Goal: Task Accomplishment & Management: Use online tool/utility

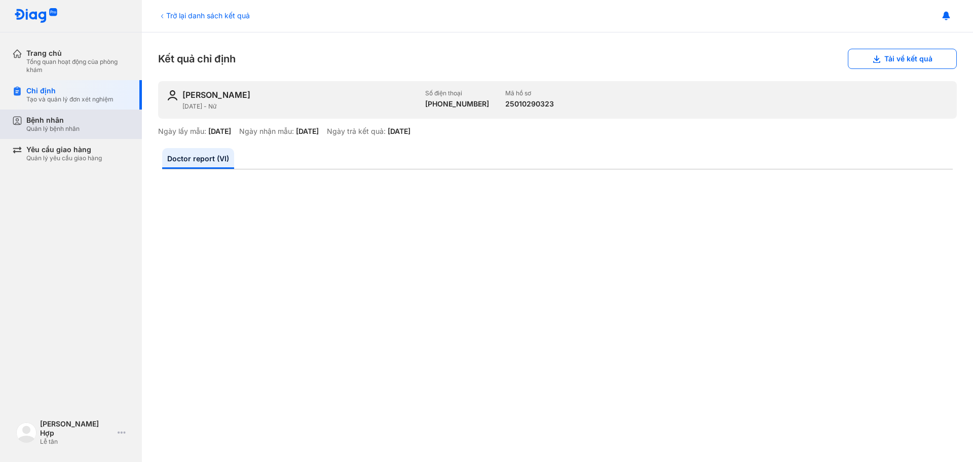
click at [62, 117] on div "Bệnh nhân" at bounding box center [52, 120] width 53 height 9
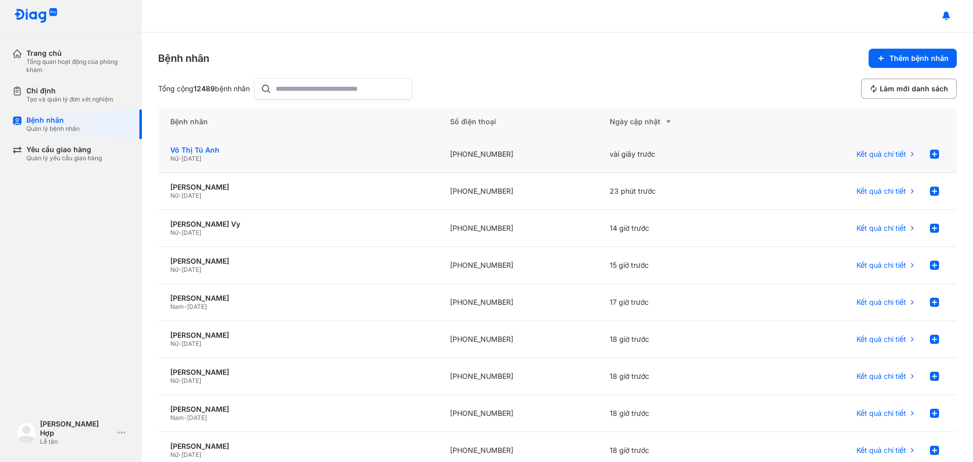
click at [200, 154] on div "Võ Thị Tú Anh" at bounding box center [297, 149] width 255 height 9
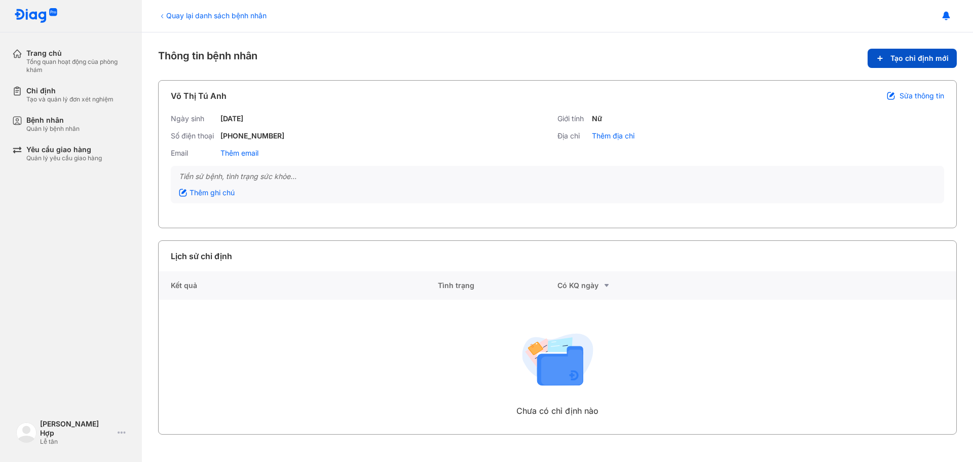
click at [886, 58] on button "Tạo chỉ định mới" at bounding box center [911, 58] width 89 height 19
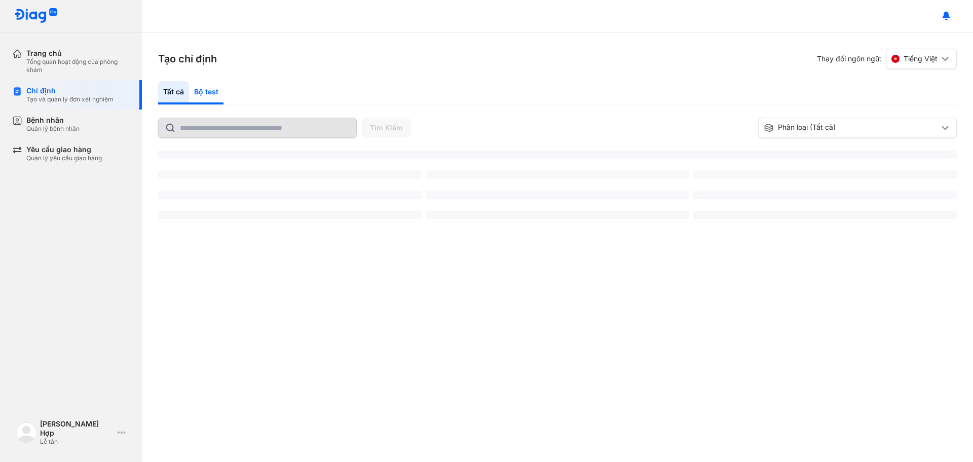
click at [213, 92] on div "Bộ test" at bounding box center [206, 92] width 34 height 23
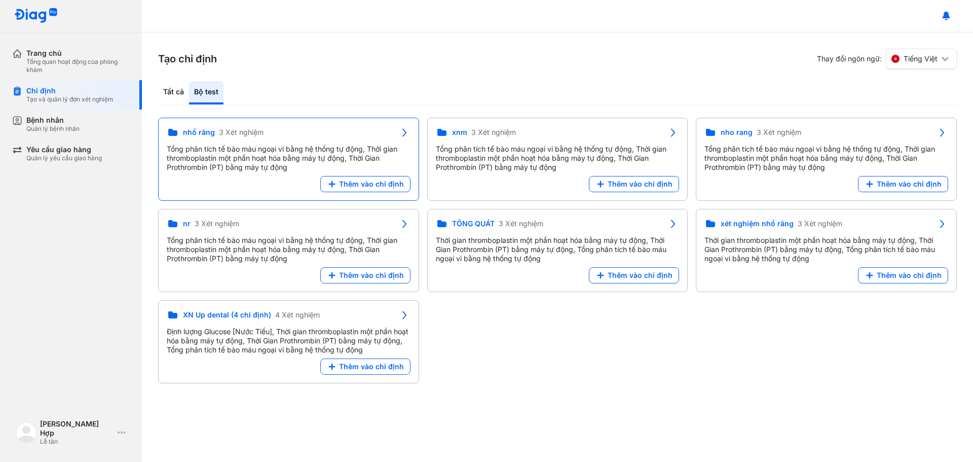
click at [353, 175] on div "nhổ răng 3 Xét nghiệm Tổng phân tích tế bào máu ngoại vi bằng hệ thống tự động,…" at bounding box center [289, 151] width 244 height 50
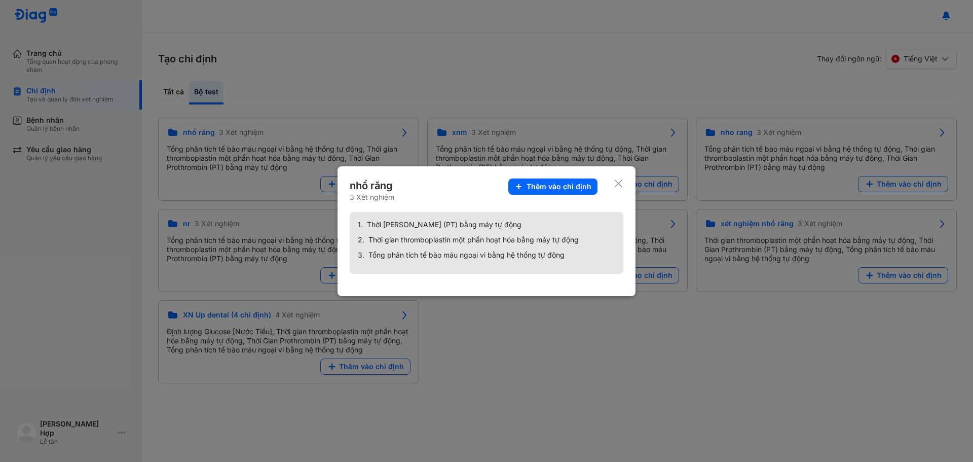
click at [548, 110] on div at bounding box center [486, 231] width 973 height 462
click at [328, 89] on div "Tất cả Bộ test" at bounding box center [557, 93] width 799 height 24
click at [704, 176] on div "nho rang 3 Xét nghiệm Tổng phân tích tế bào máu ngoại vi bằng hệ thống tự động,…" at bounding box center [826, 151] width 244 height 50
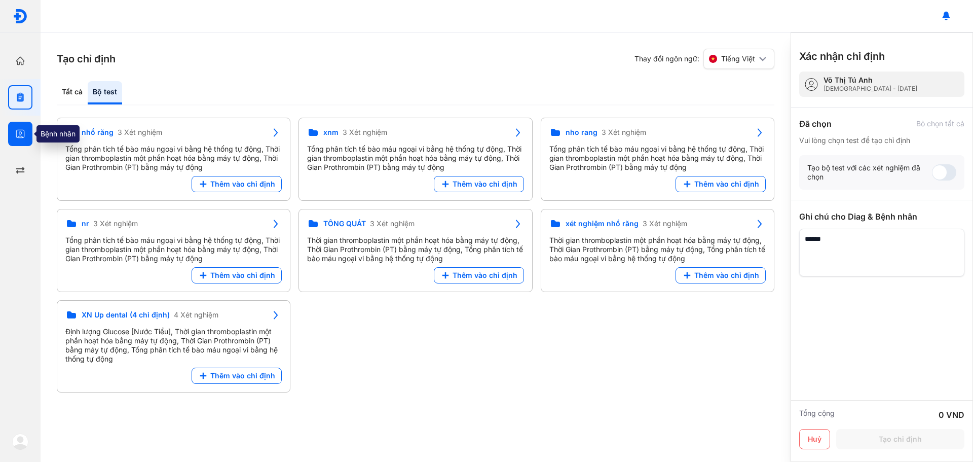
click at [19, 136] on use "button" at bounding box center [20, 134] width 9 height 9
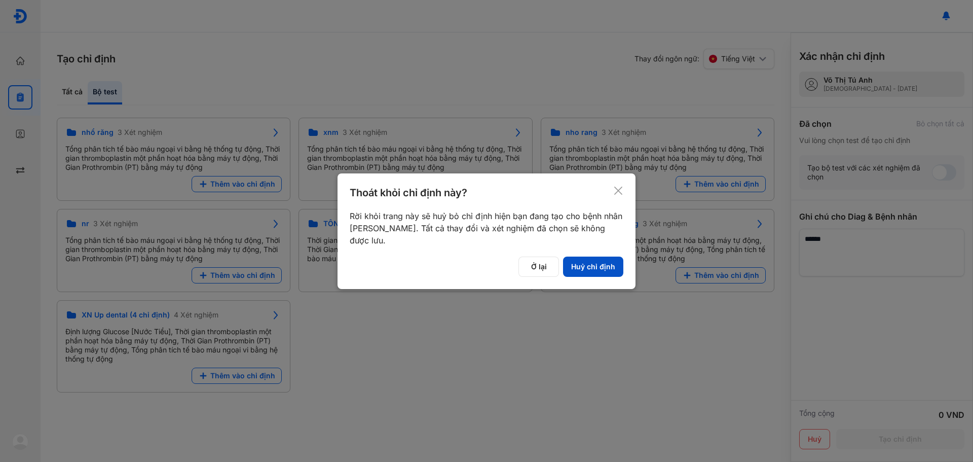
click at [594, 257] on button "Huỷ chỉ định" at bounding box center [593, 266] width 60 height 20
